Goal: Task Accomplishment & Management: Manage account settings

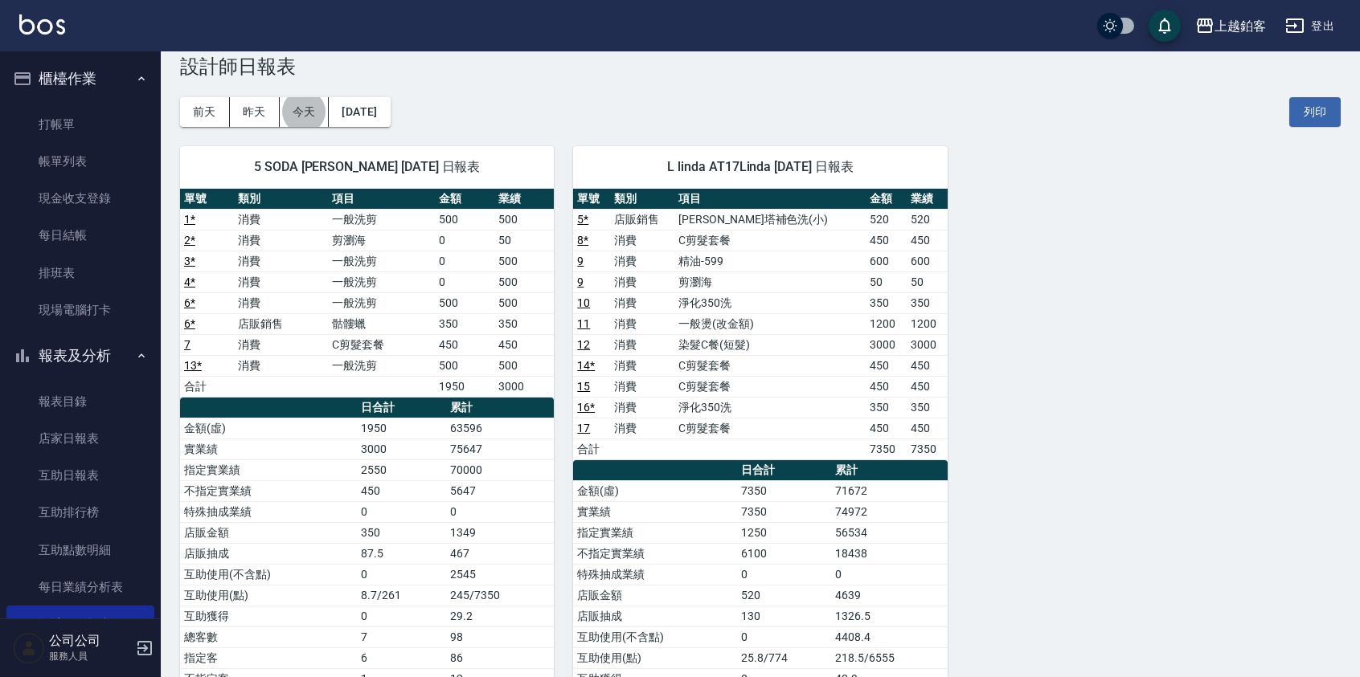
scroll to position [13, 0]
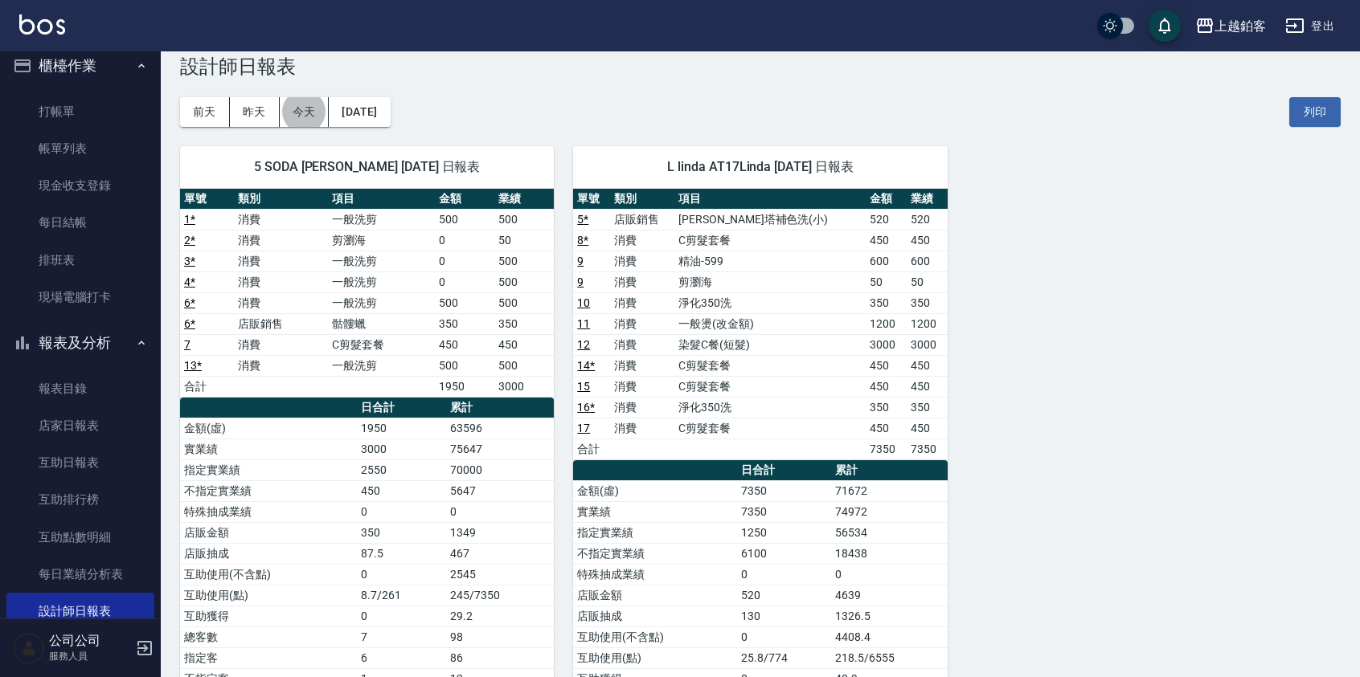
click at [605, 380] on td "15" at bounding box center [591, 386] width 37 height 21
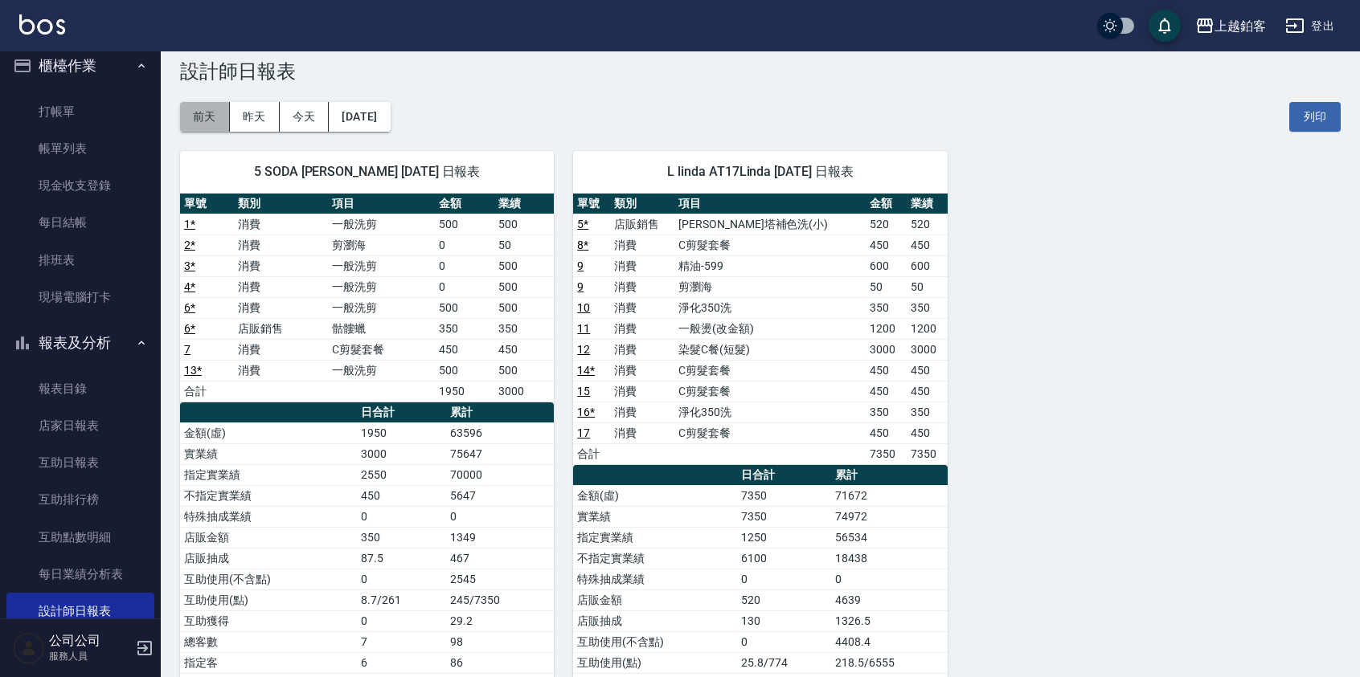
click at [198, 117] on button "前天" at bounding box center [205, 117] width 50 height 30
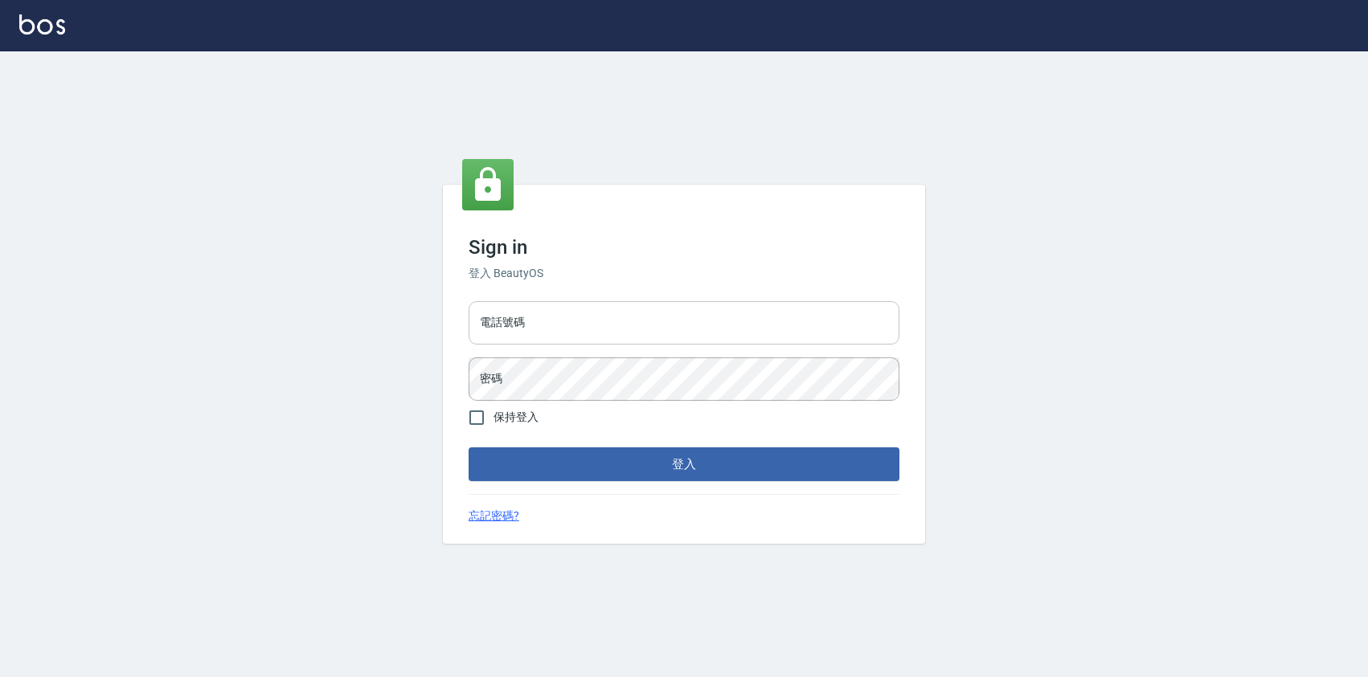
click at [550, 309] on input "電話號碼" at bounding box center [684, 322] width 431 height 43
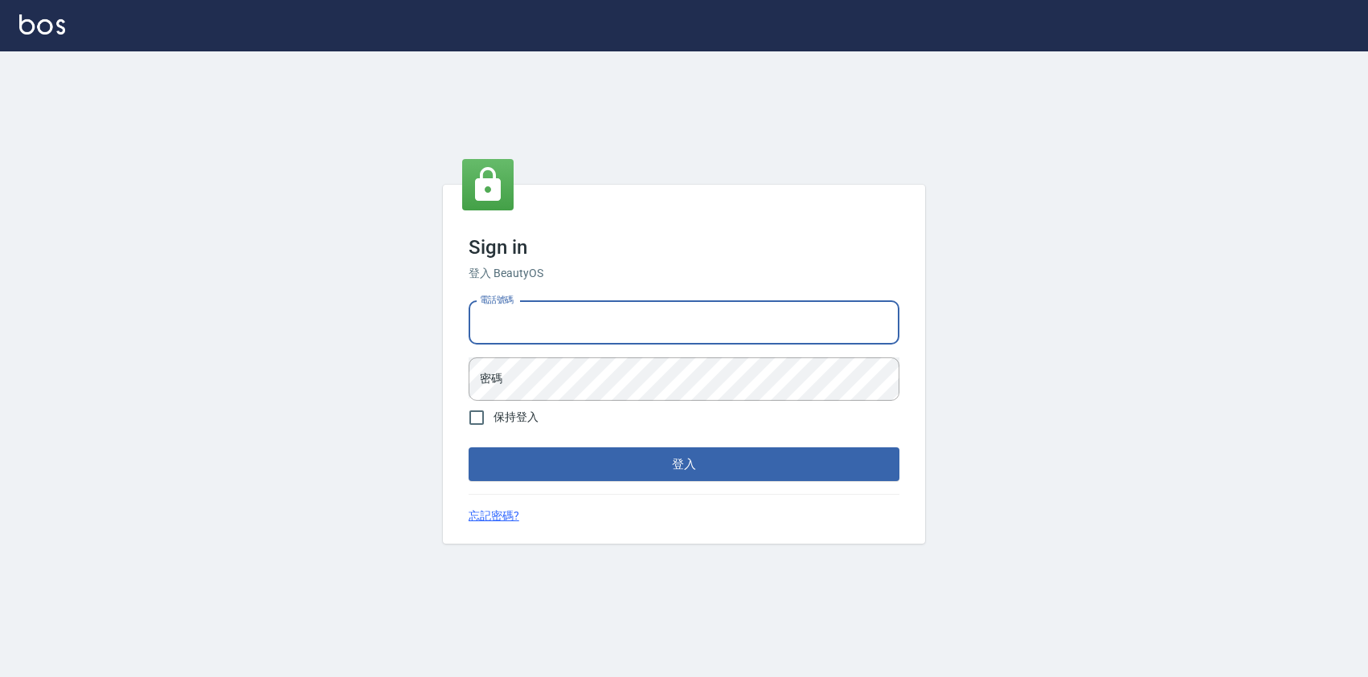
type input "0424526080"
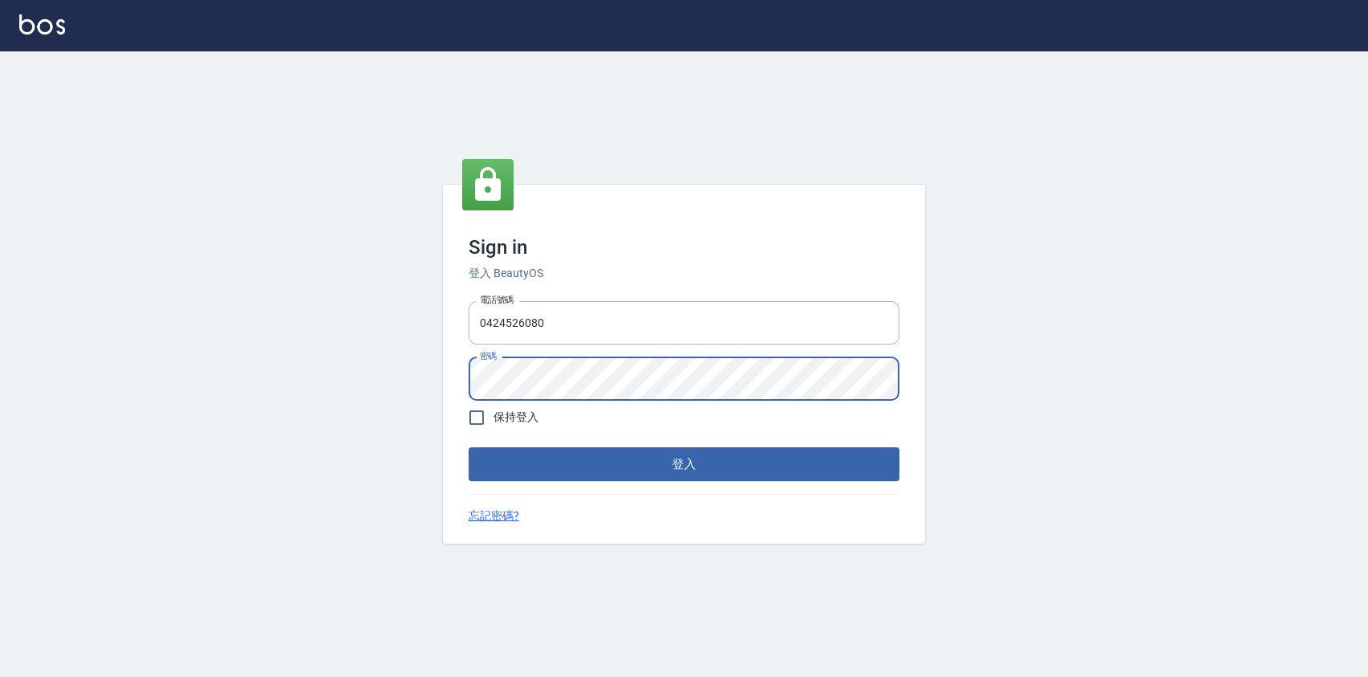
click at [469, 448] on button "登入" at bounding box center [684, 465] width 431 height 34
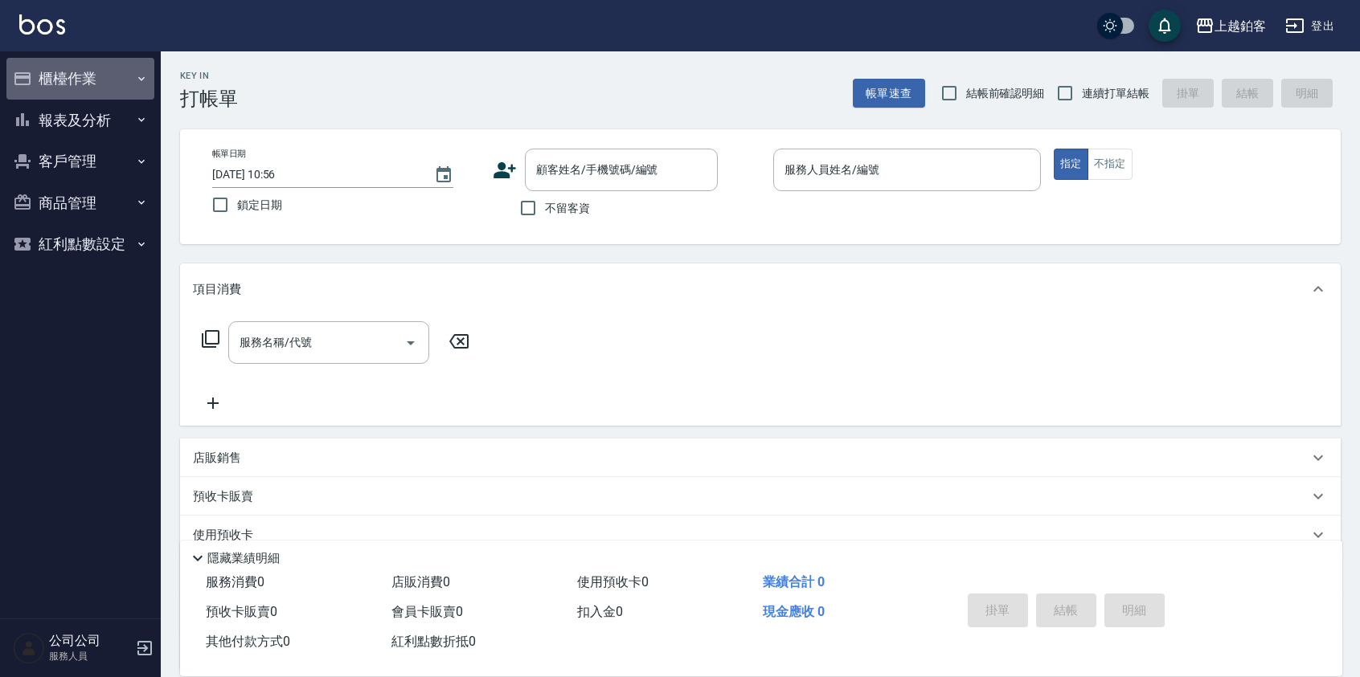
click at [103, 78] on button "櫃檯作業" at bounding box center [80, 79] width 148 height 42
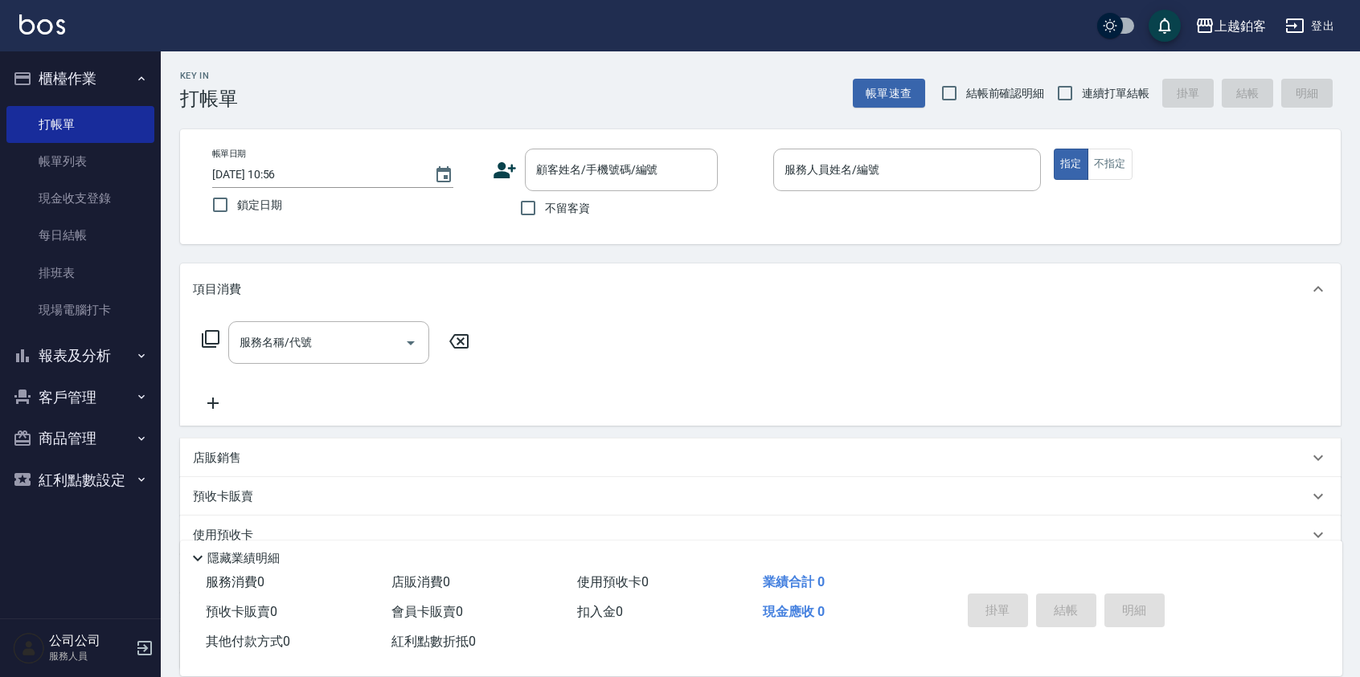
click at [80, 347] on button "報表及分析" at bounding box center [80, 356] width 148 height 42
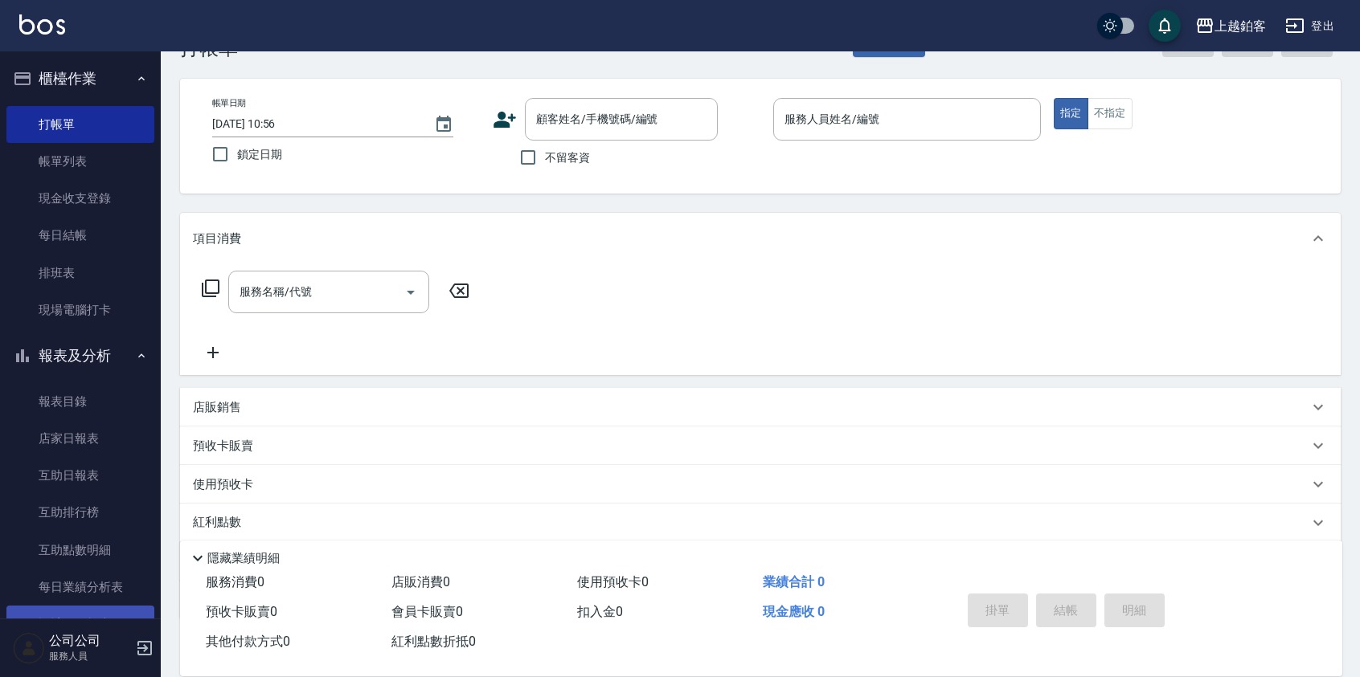
scroll to position [99, 0]
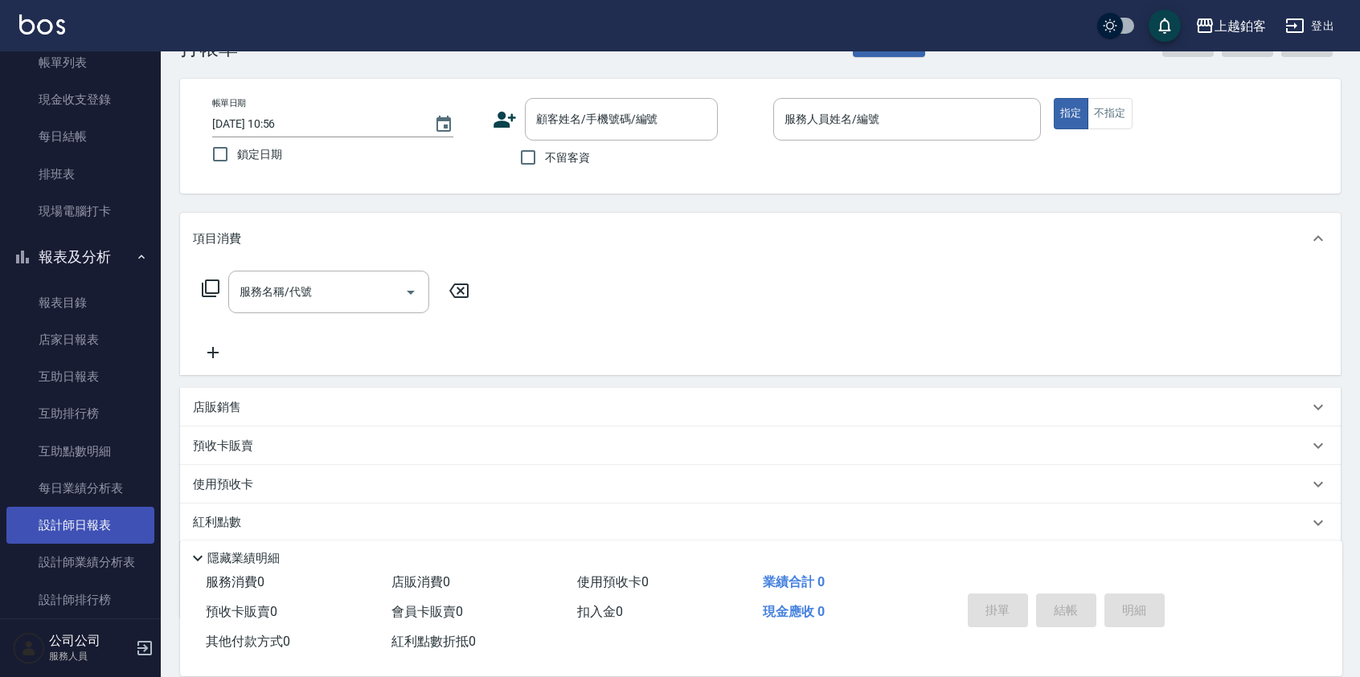
click at [100, 537] on link "設計師日報表" at bounding box center [80, 525] width 148 height 37
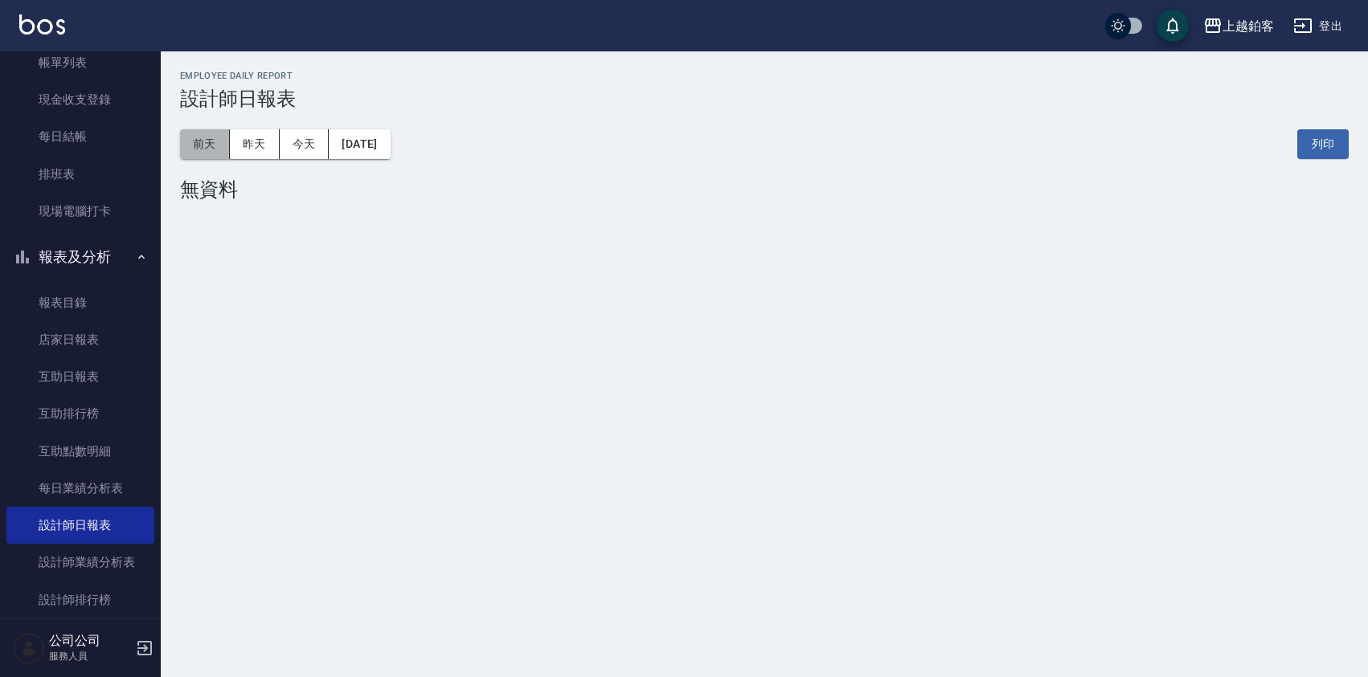
click at [198, 150] on button "前天" at bounding box center [205, 144] width 50 height 30
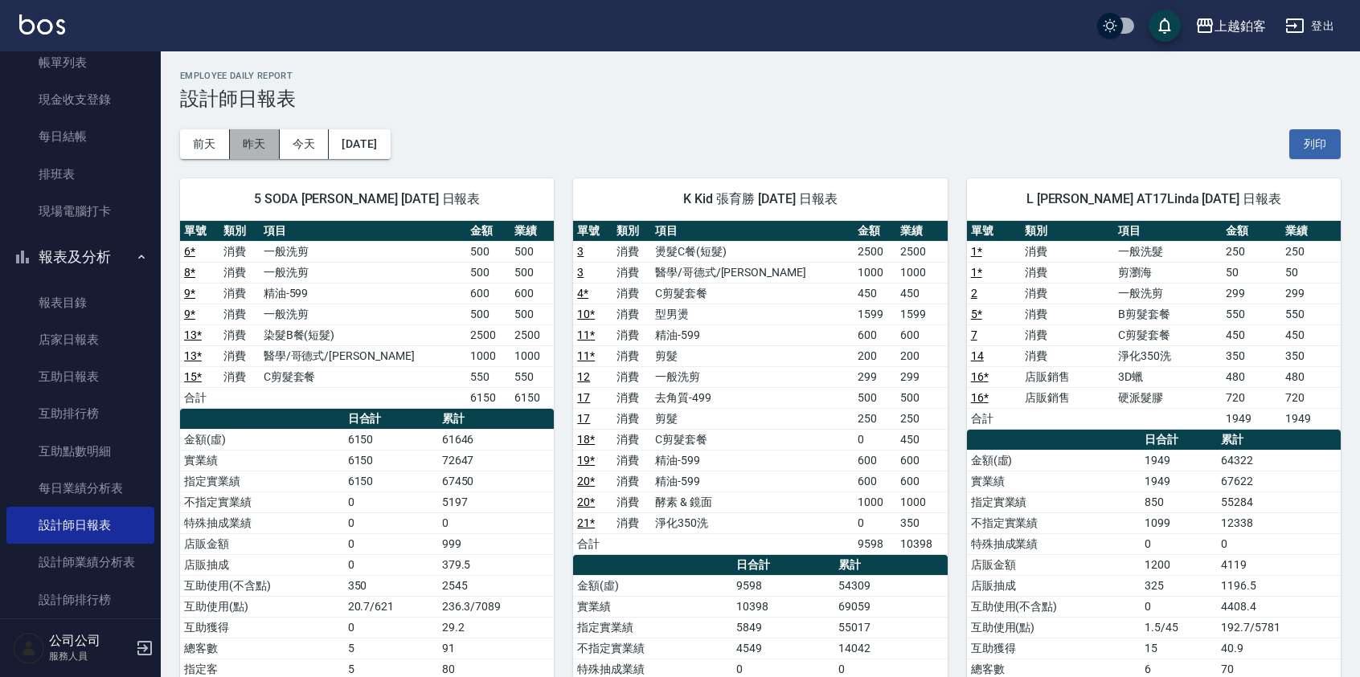
click at [249, 140] on button "昨天" at bounding box center [255, 144] width 50 height 30
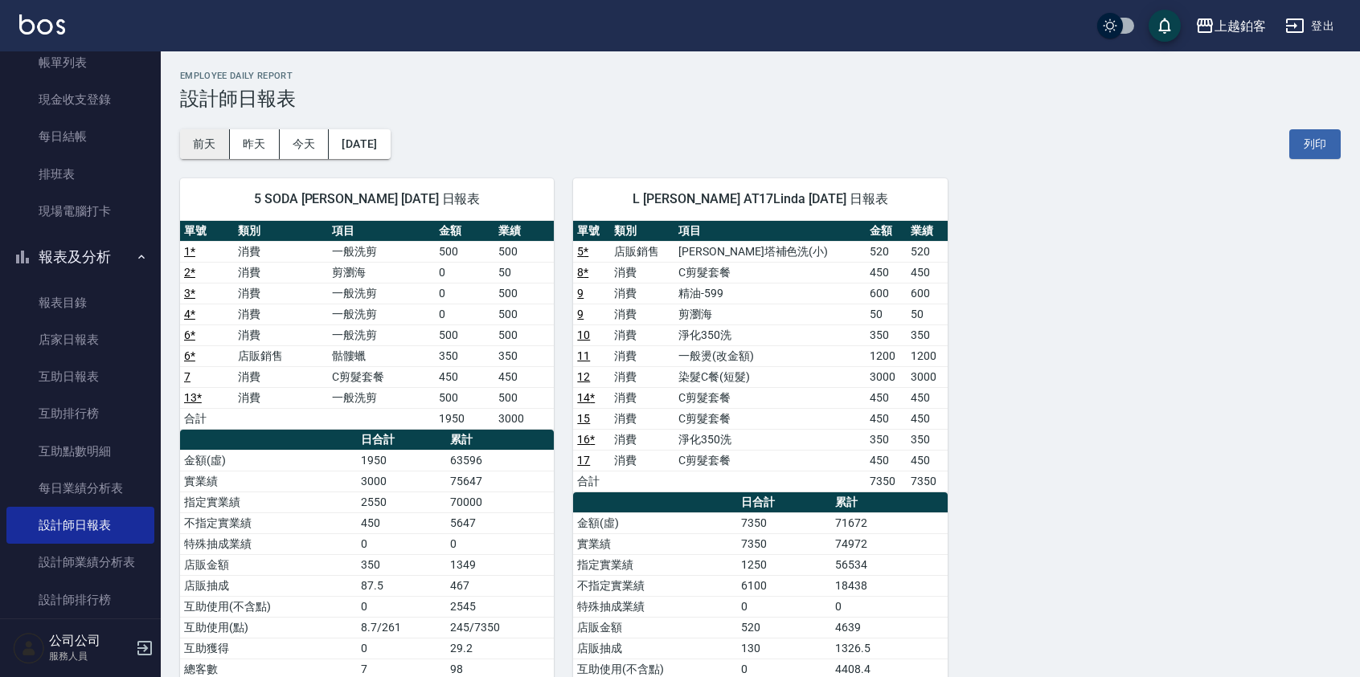
click at [198, 143] on button "前天" at bounding box center [205, 144] width 50 height 30
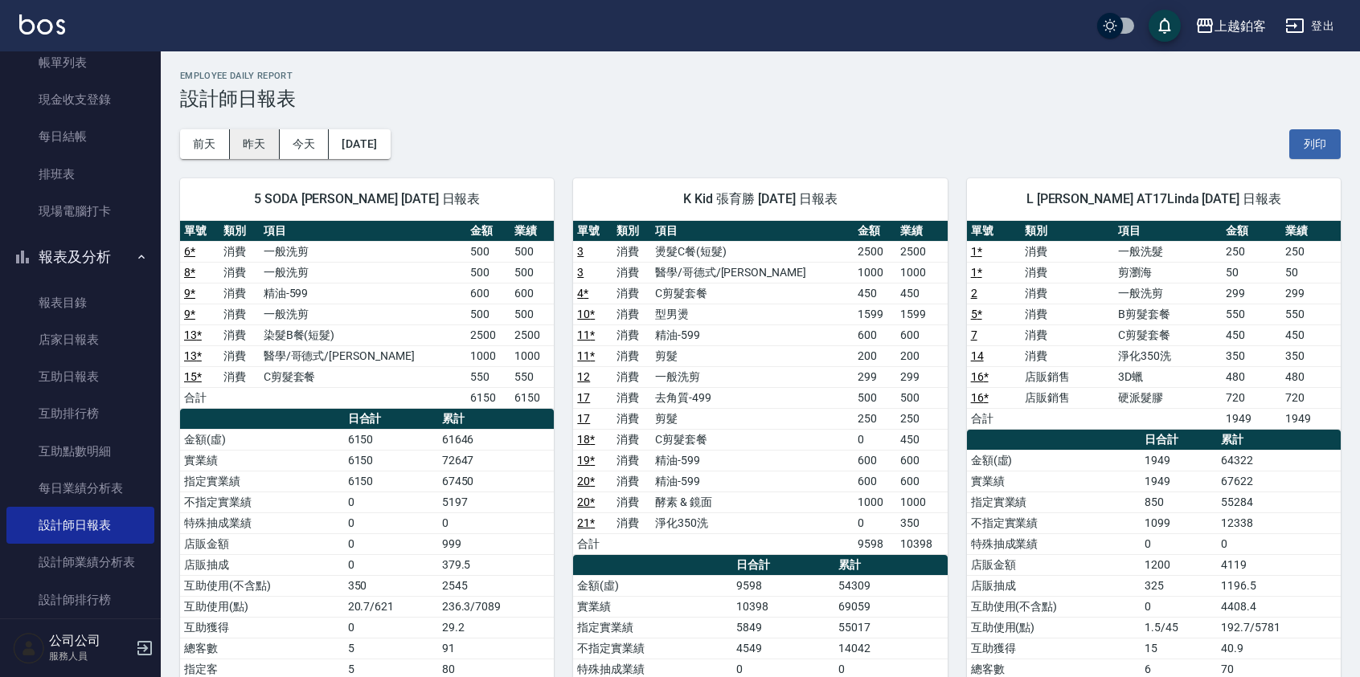
click at [247, 137] on button "昨天" at bounding box center [255, 144] width 50 height 30
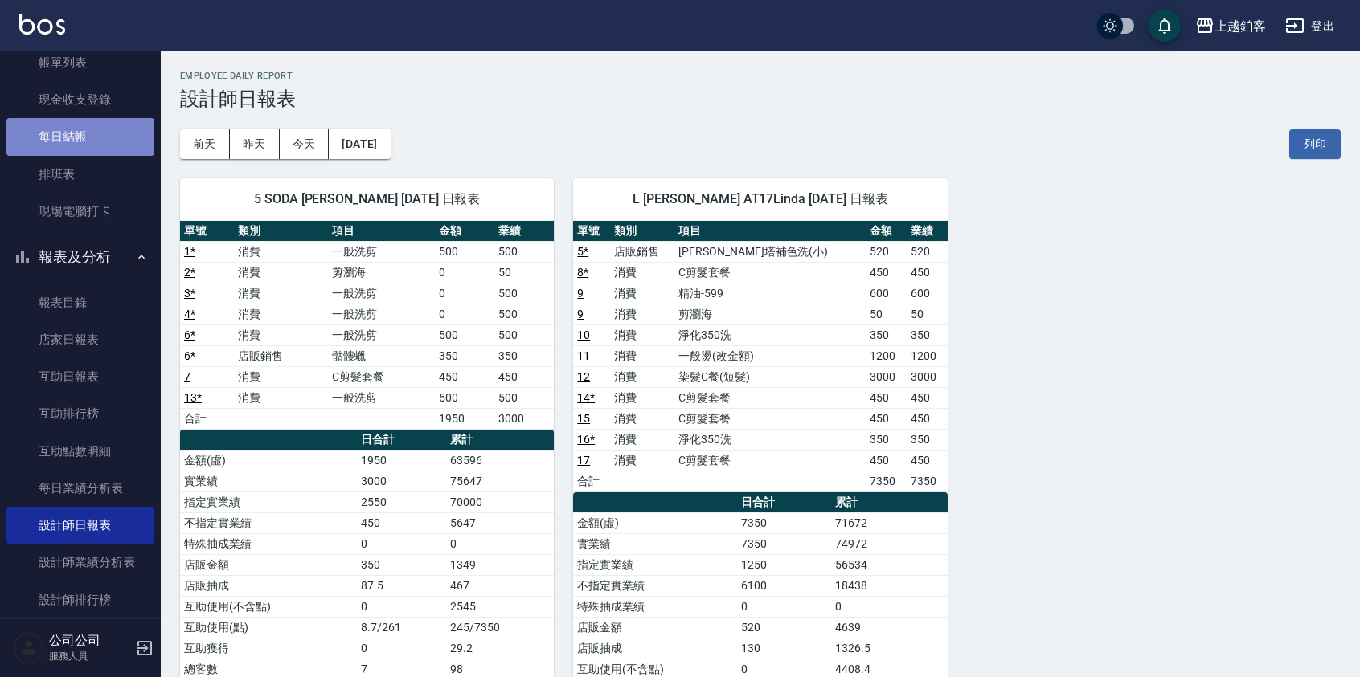
click at [95, 138] on link "每日結帳" at bounding box center [80, 136] width 148 height 37
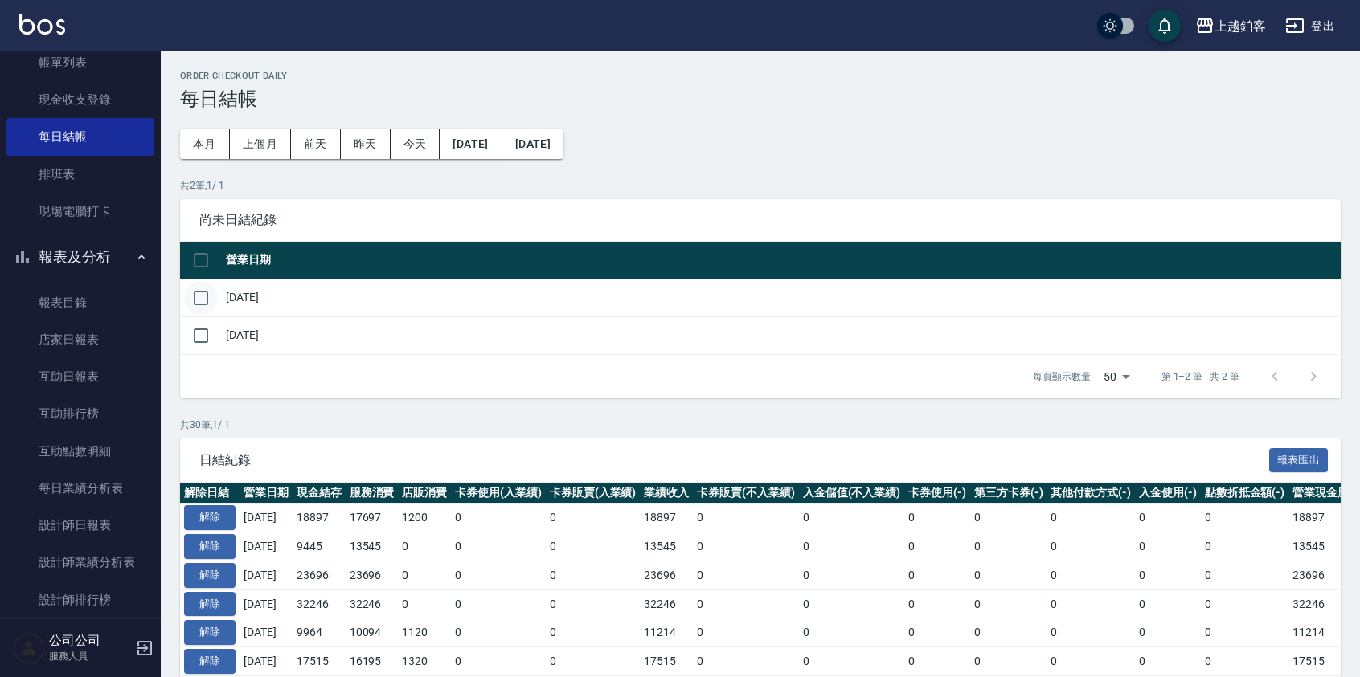
click at [196, 297] on input "checkbox" at bounding box center [201, 298] width 34 height 34
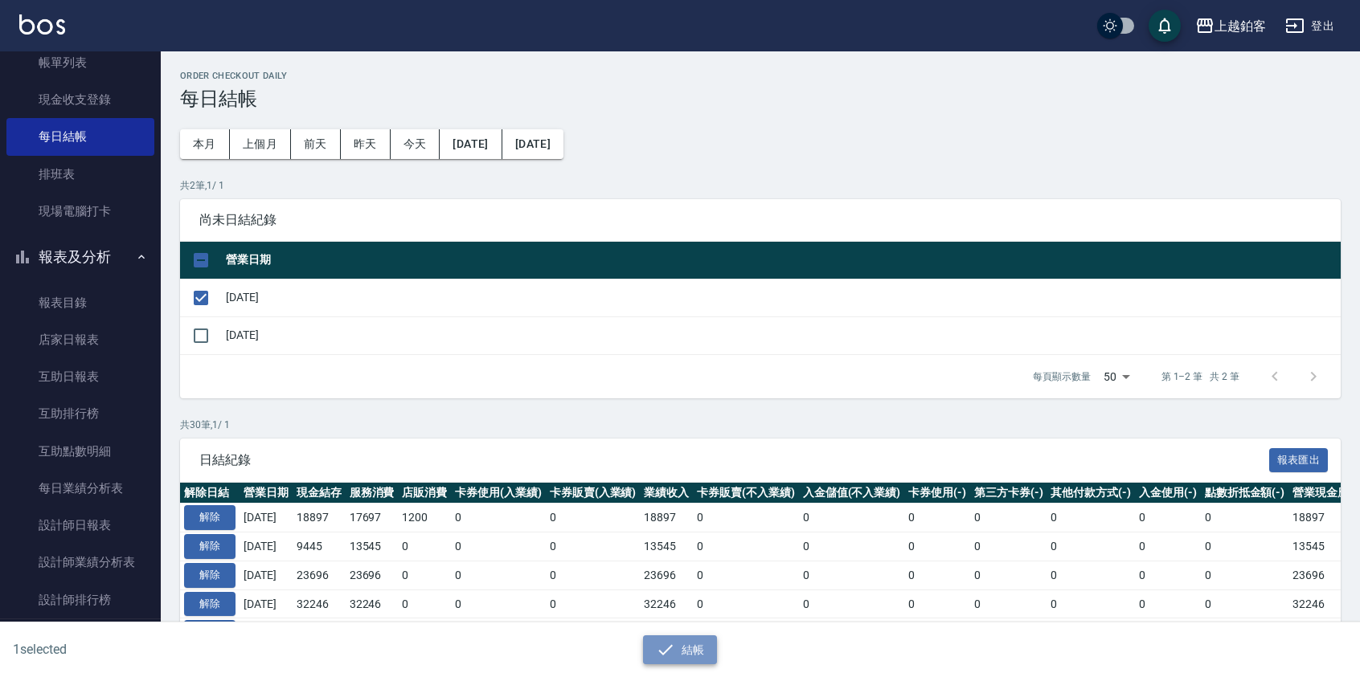
click at [675, 650] on button "結帳" at bounding box center [680, 651] width 75 height 30
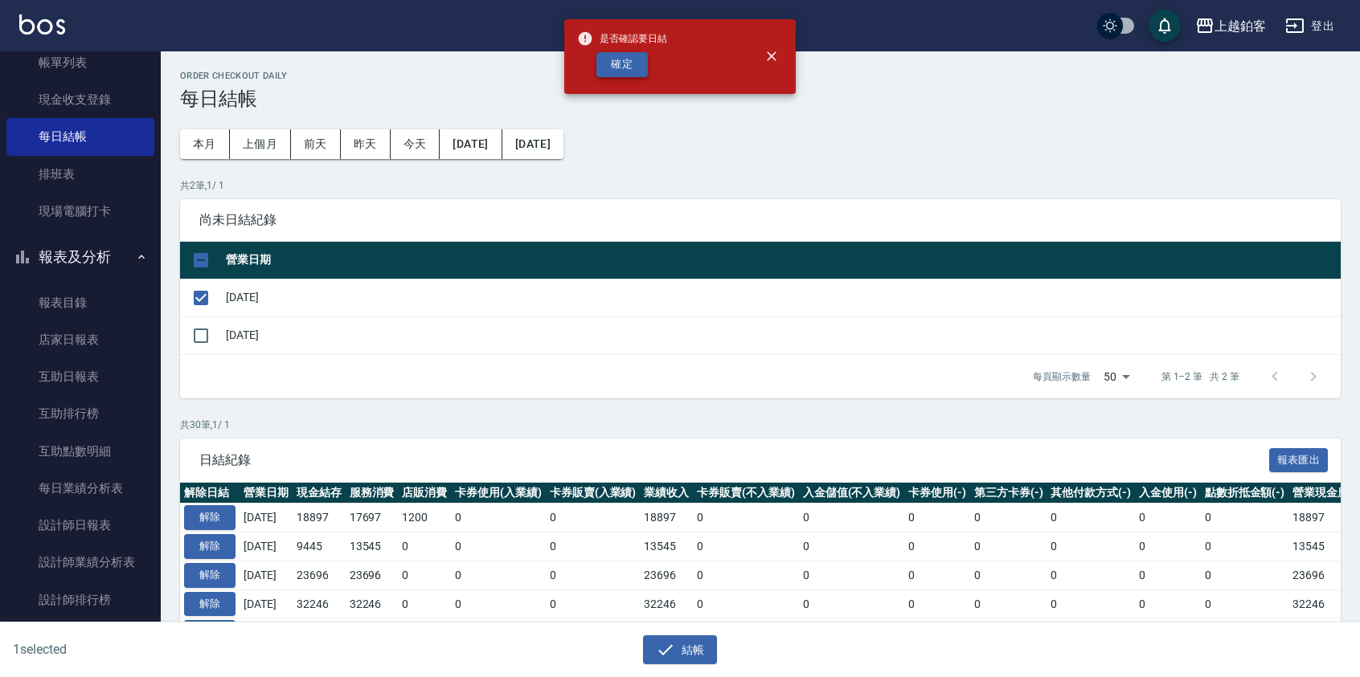
click at [612, 62] on button "確定" at bounding box center [621, 64] width 51 height 25
checkbox input "false"
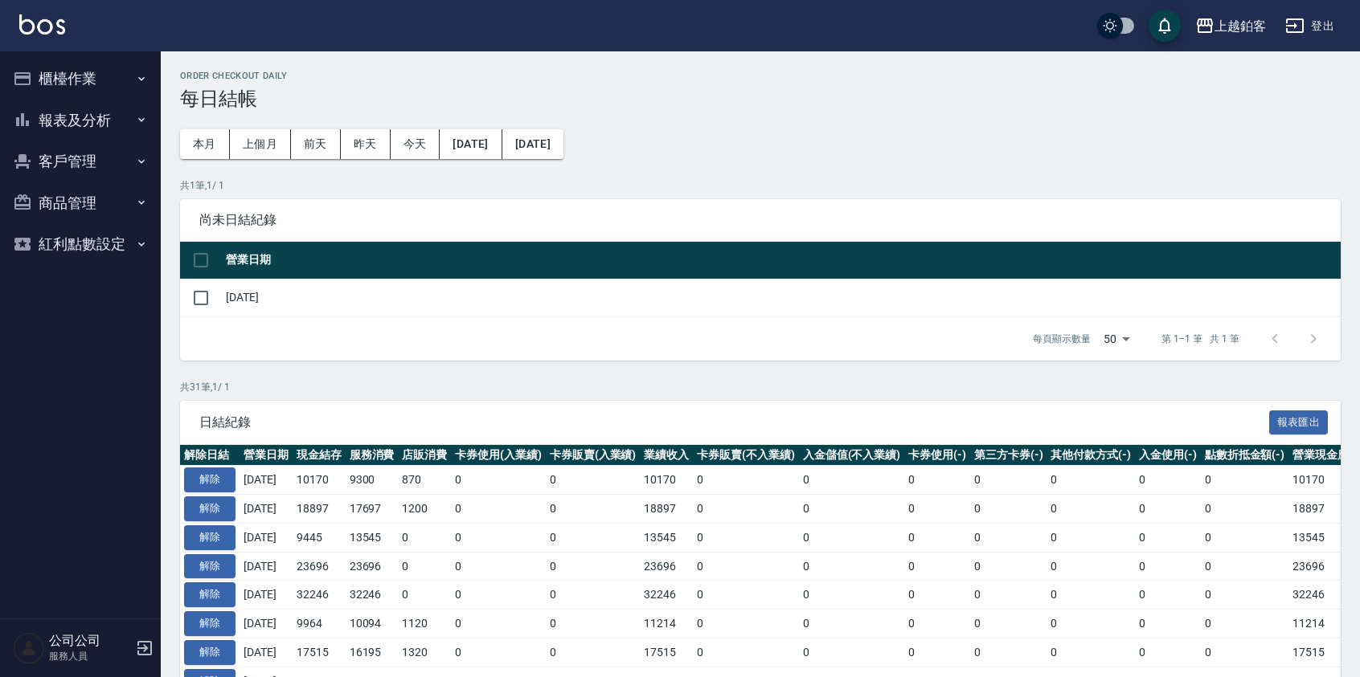
scroll to position [1, 0]
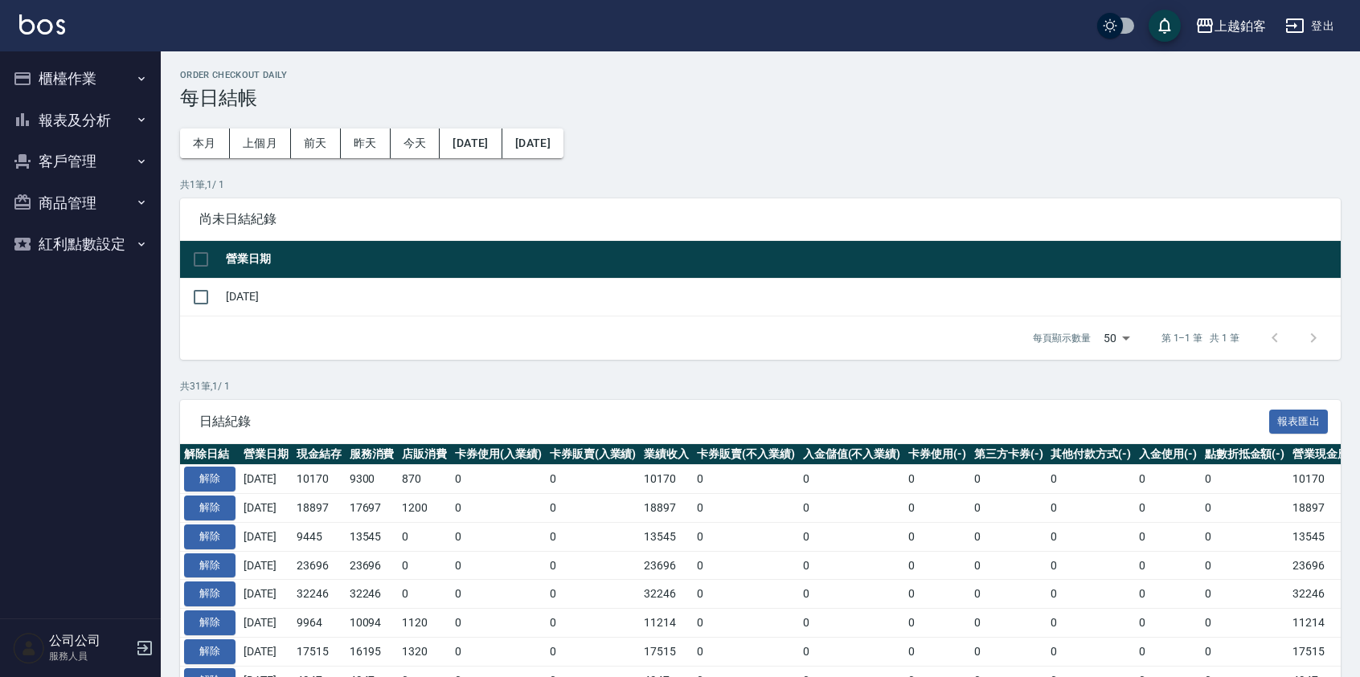
click at [78, 69] on button "櫃檯作業" at bounding box center [80, 79] width 148 height 42
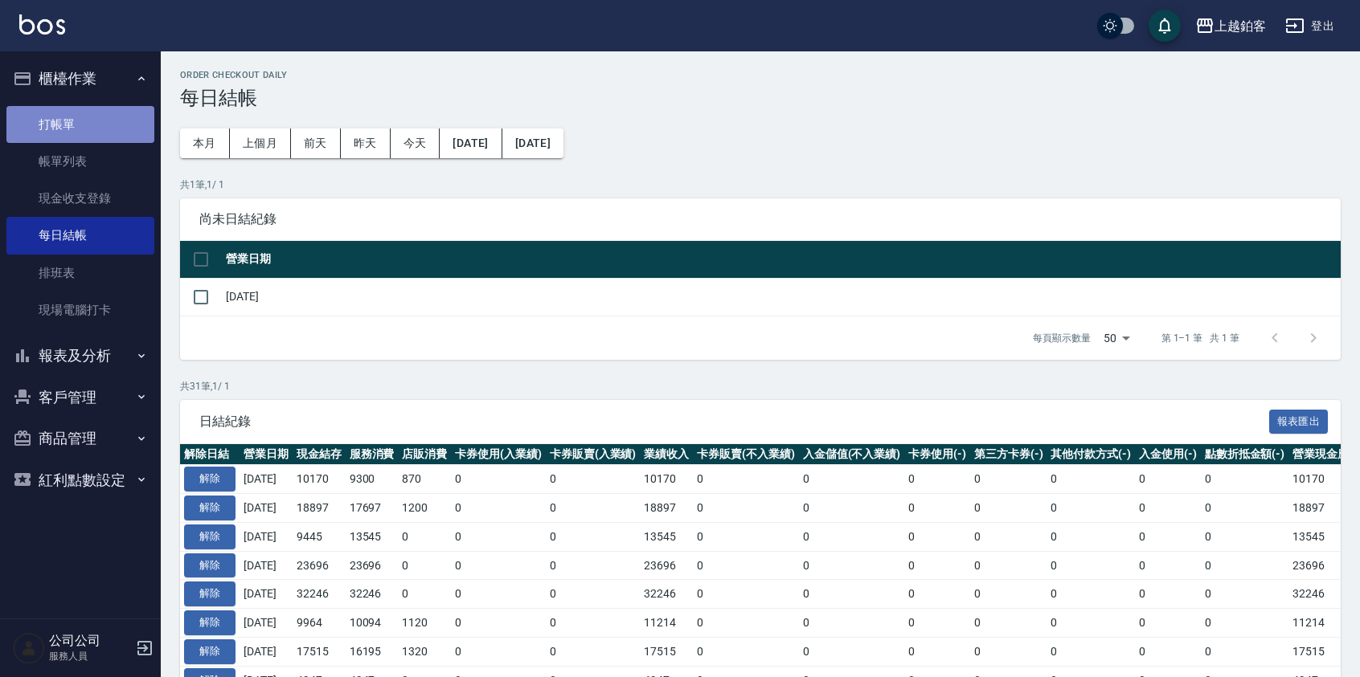
click at [106, 127] on link "打帳單" at bounding box center [80, 124] width 148 height 37
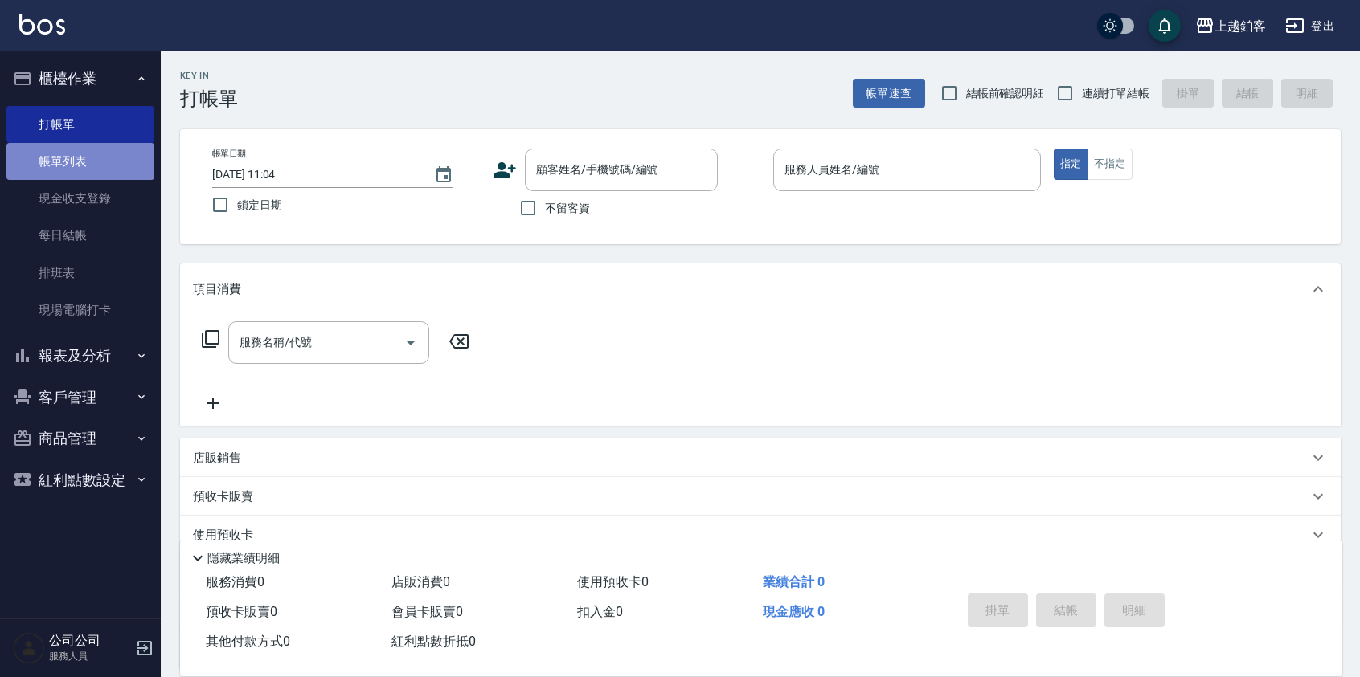
click at [90, 166] on link "帳單列表" at bounding box center [80, 161] width 148 height 37
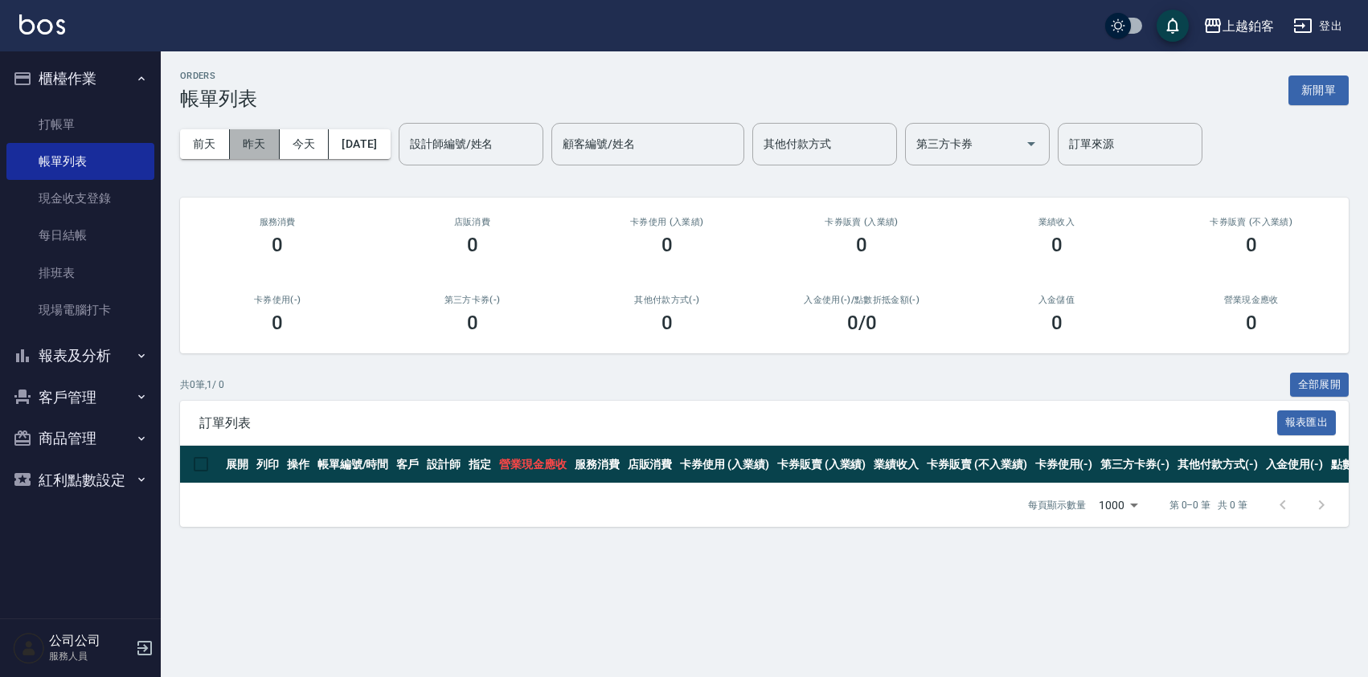
click at [260, 144] on button "昨天" at bounding box center [255, 144] width 50 height 30
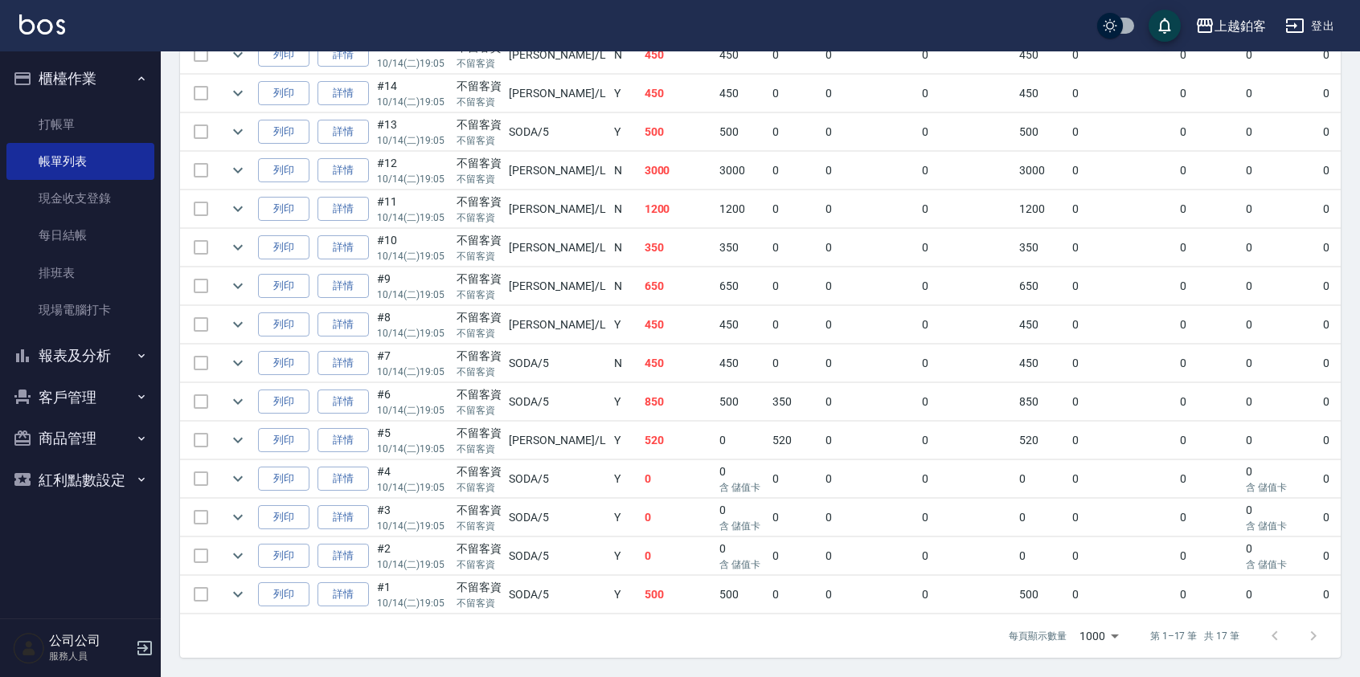
scroll to position [494, 0]
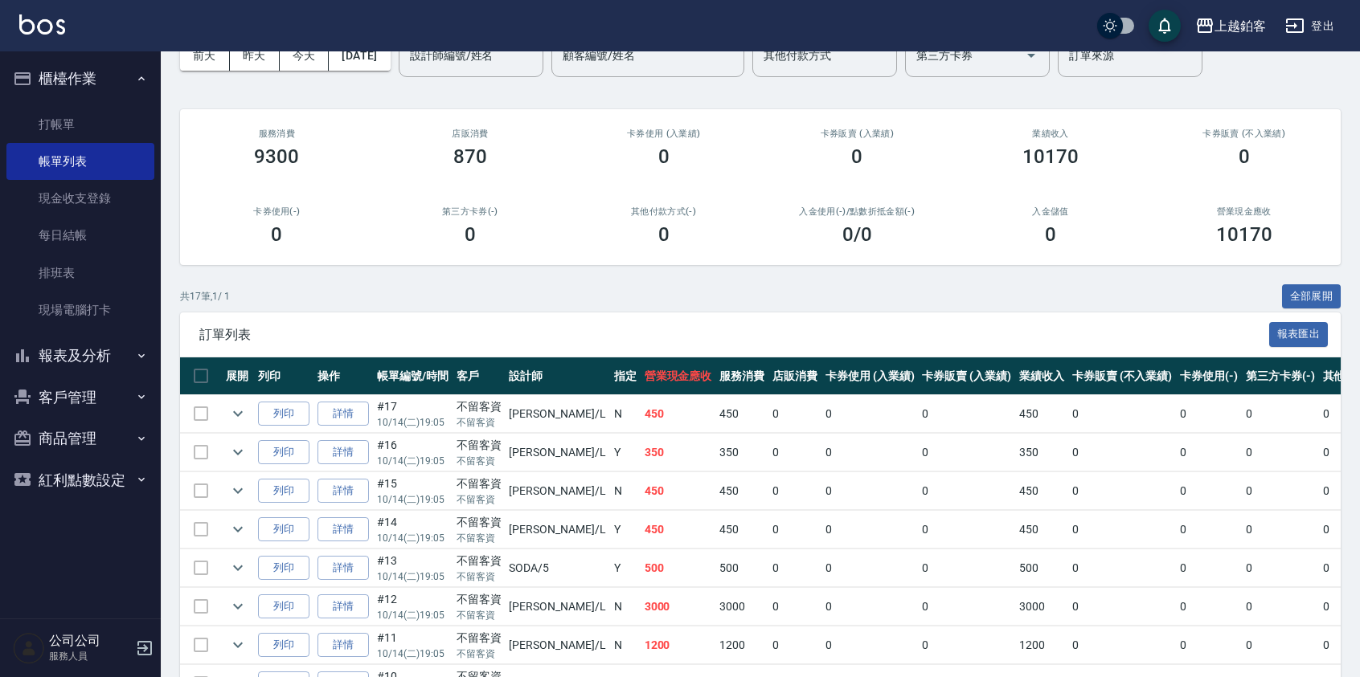
scroll to position [89, 0]
